Goal: Task Accomplishment & Management: Use online tool/utility

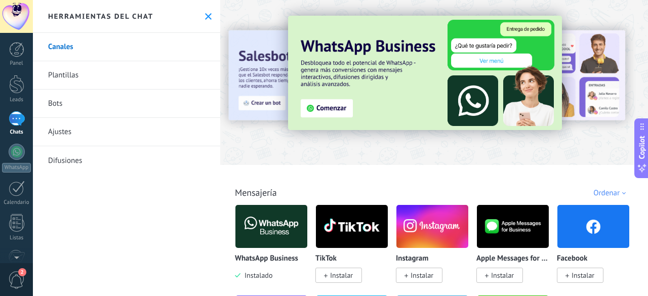
click at [15, 124] on div at bounding box center [17, 118] width 16 height 15
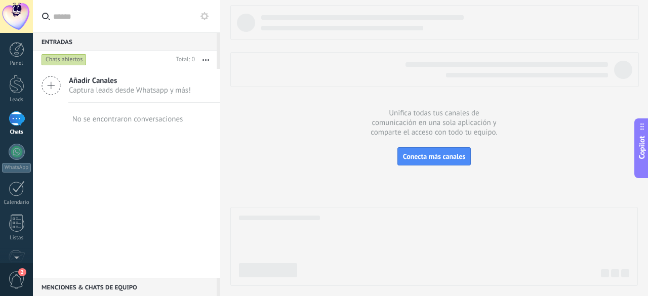
click at [103, 91] on span "Captura leads desde Whatsapp y más!" at bounding box center [130, 91] width 122 height 10
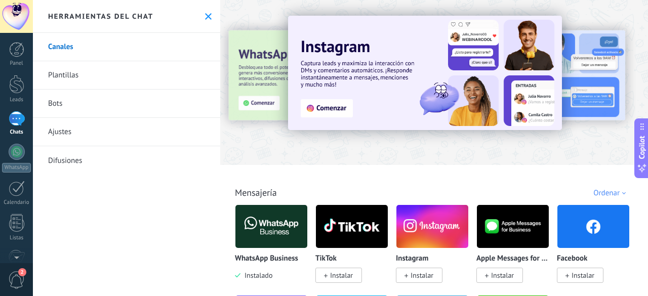
click at [74, 76] on link "Plantillas" at bounding box center [126, 75] width 187 height 28
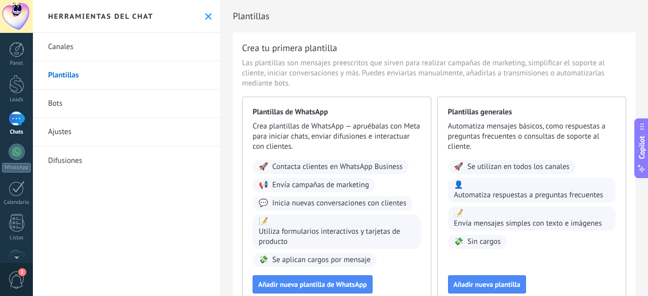
scroll to position [11, 0]
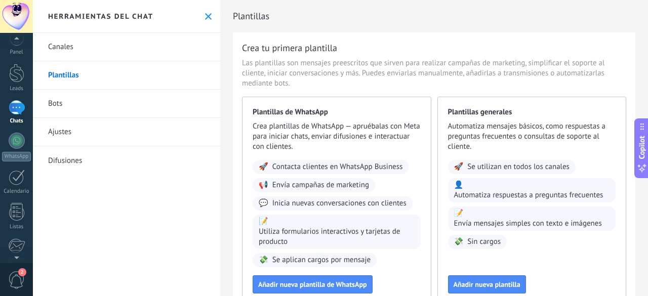
click at [25, 279] on span "2" at bounding box center [16, 280] width 17 height 18
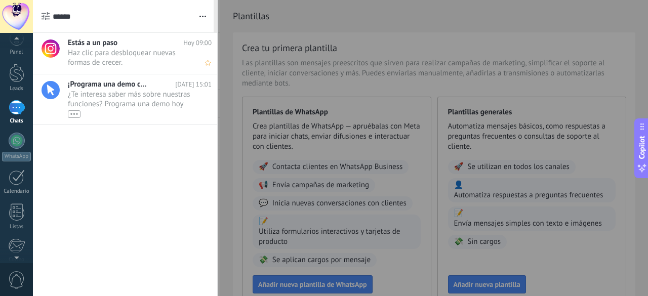
scroll to position [0, 0]
